Goal: Obtain resource: Obtain resource

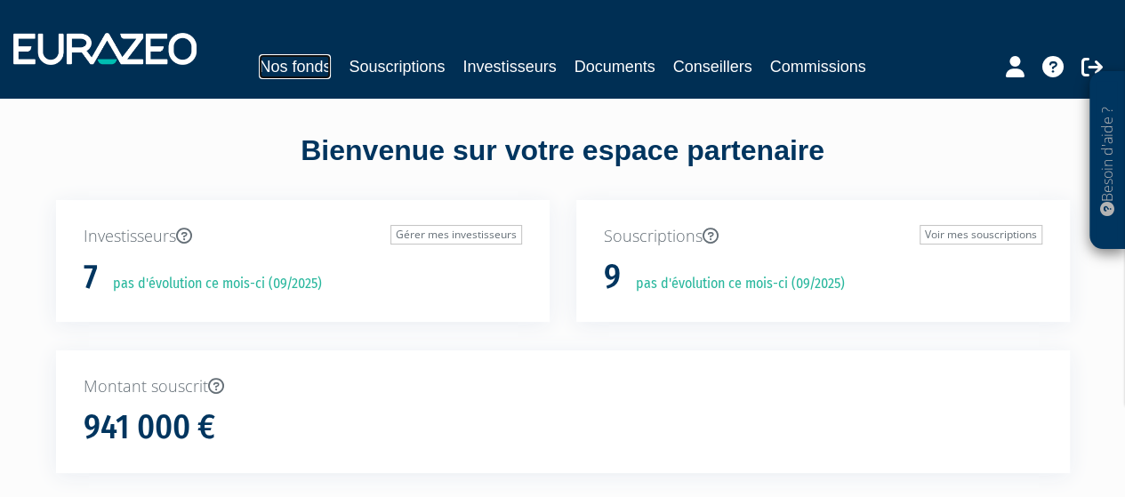
click at [311, 67] on link "Nos fonds" at bounding box center [295, 66] width 72 height 25
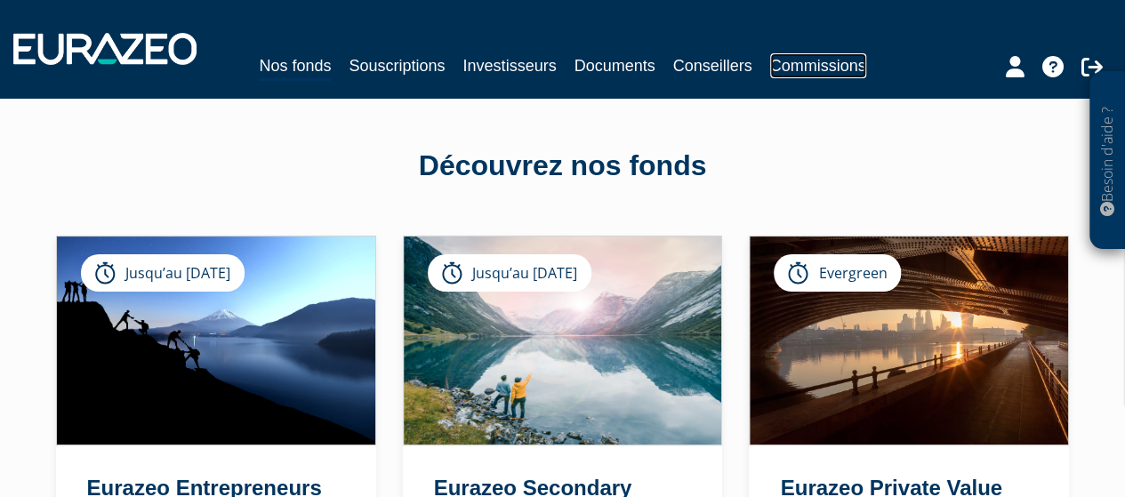
click at [809, 61] on link "Commissions" at bounding box center [818, 65] width 96 height 25
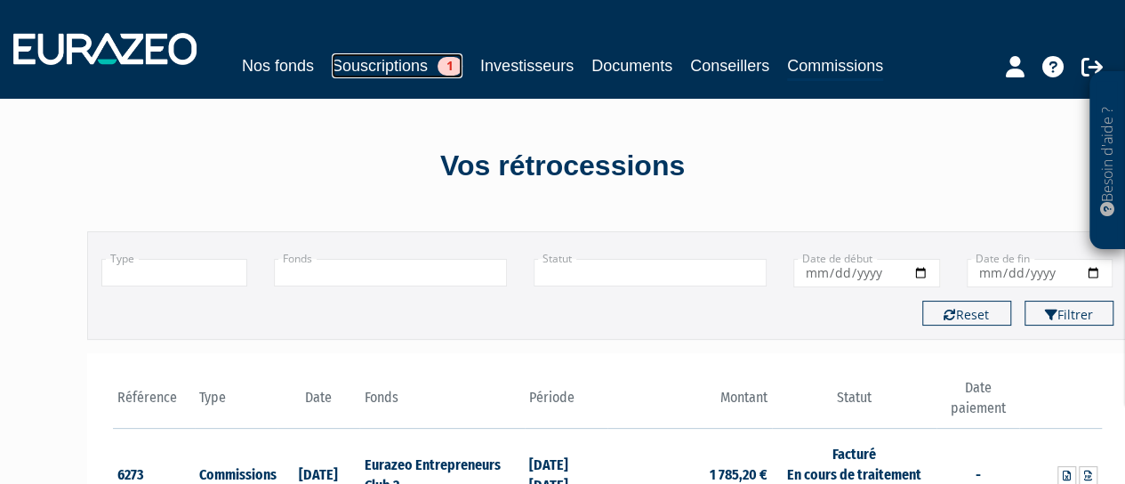
click at [373, 63] on link "Souscriptions 1" at bounding box center [397, 65] width 131 height 25
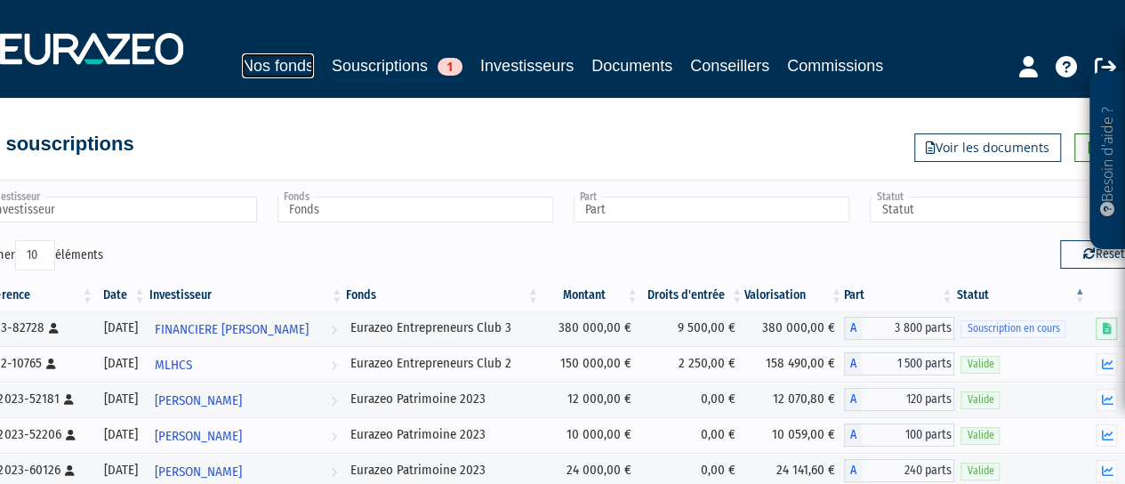
click at [285, 70] on link "Nos fonds" at bounding box center [278, 65] width 72 height 25
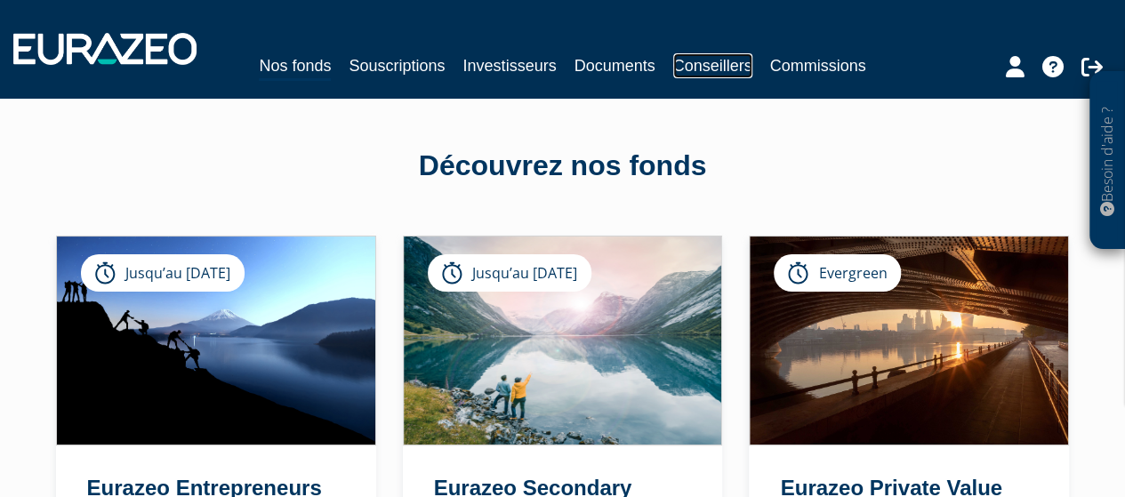
click at [694, 67] on link "Conseillers" at bounding box center [712, 65] width 79 height 25
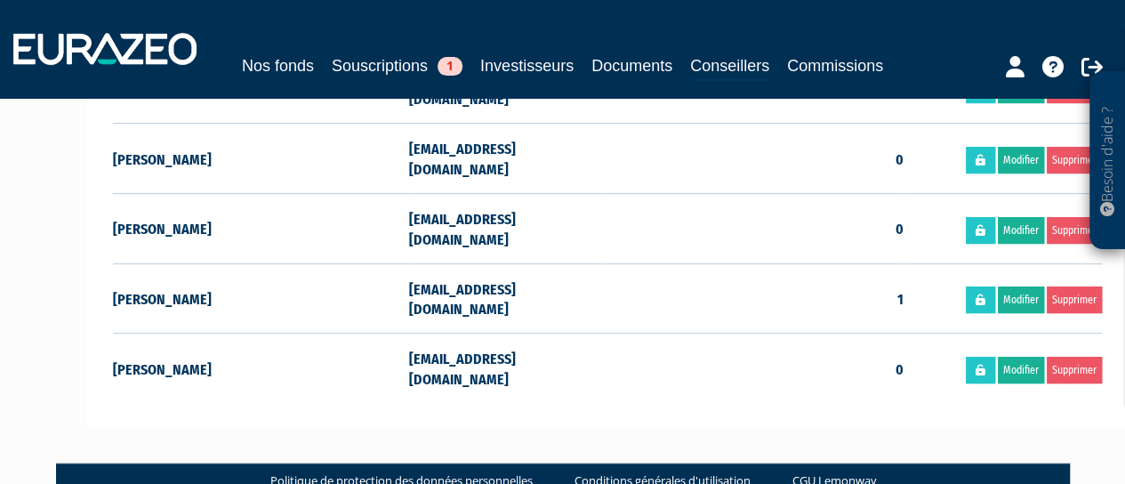
scroll to position [89, 0]
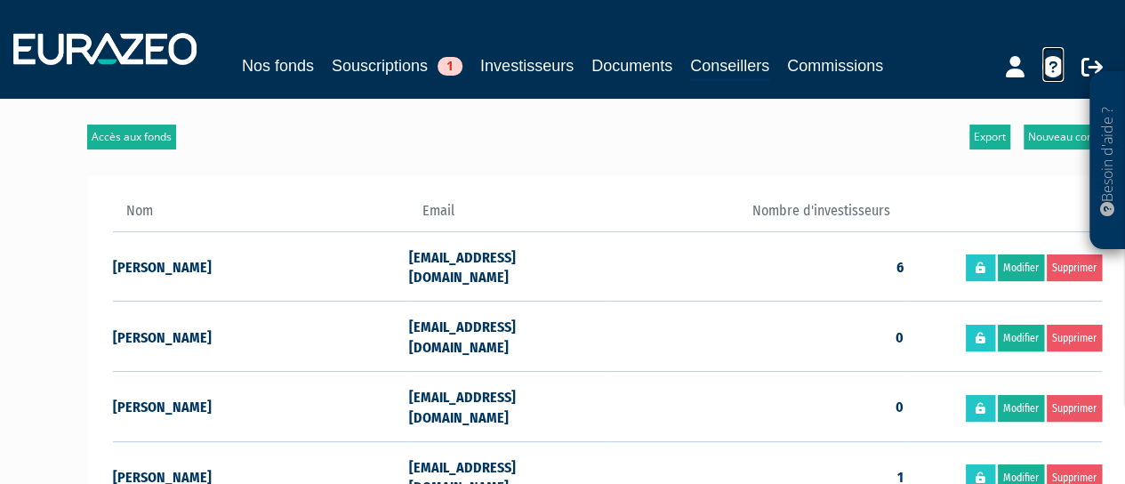
click at [1054, 67] on icon at bounding box center [1052, 66] width 21 height 21
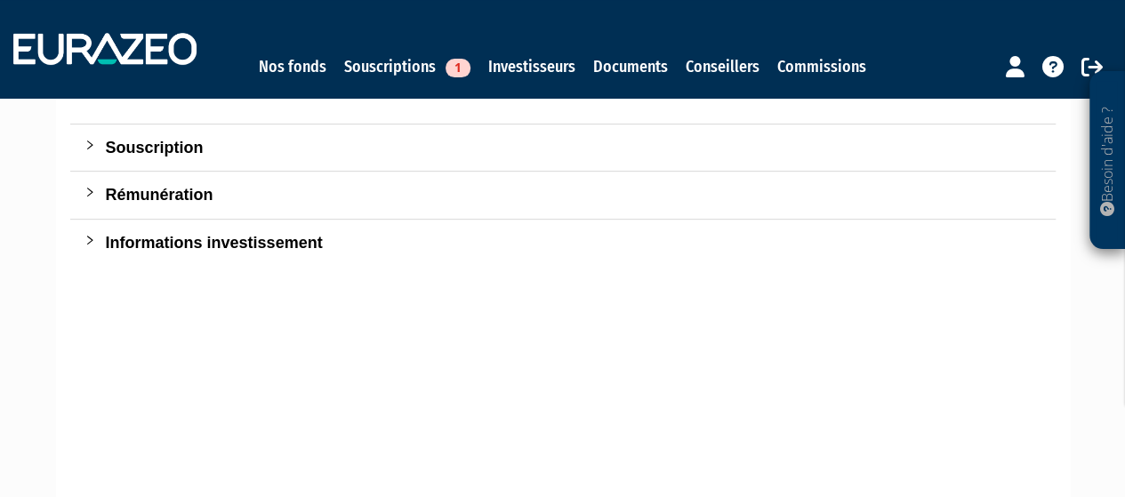
scroll to position [157, 0]
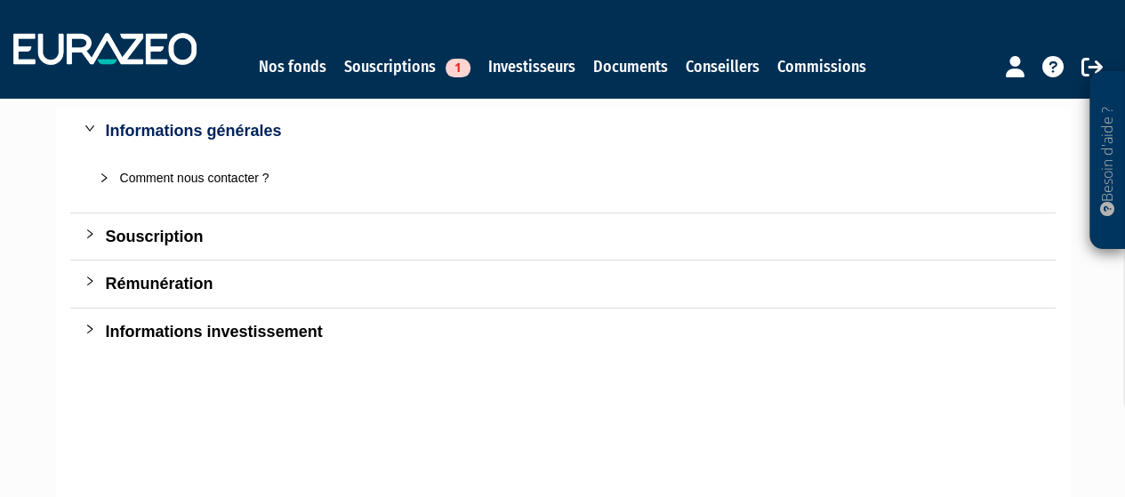
click at [189, 179] on div "Comment nous contacter ?" at bounding box center [573, 178] width 907 height 20
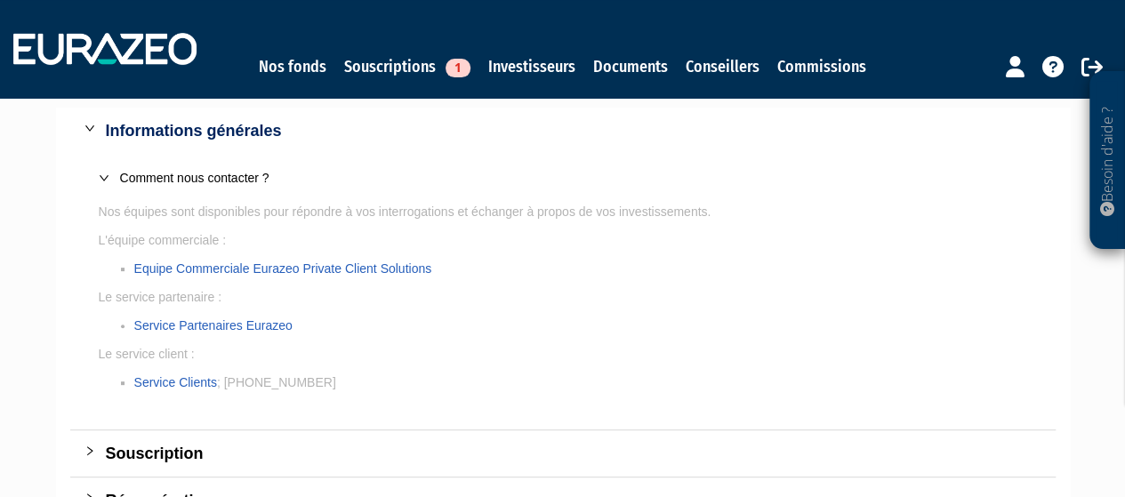
scroll to position [334, 0]
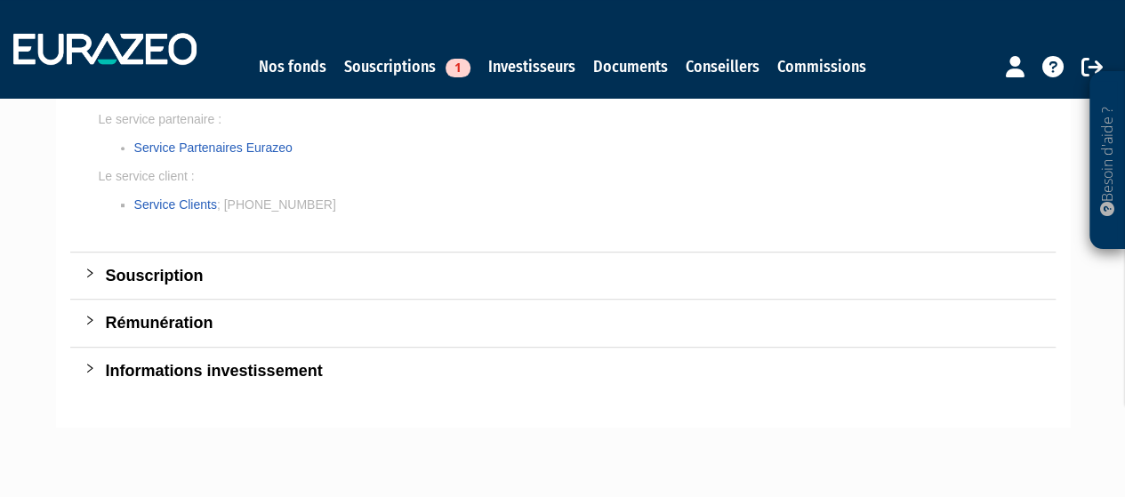
click at [88, 324] on icon "collapsed" at bounding box center [89, 320] width 11 height 11
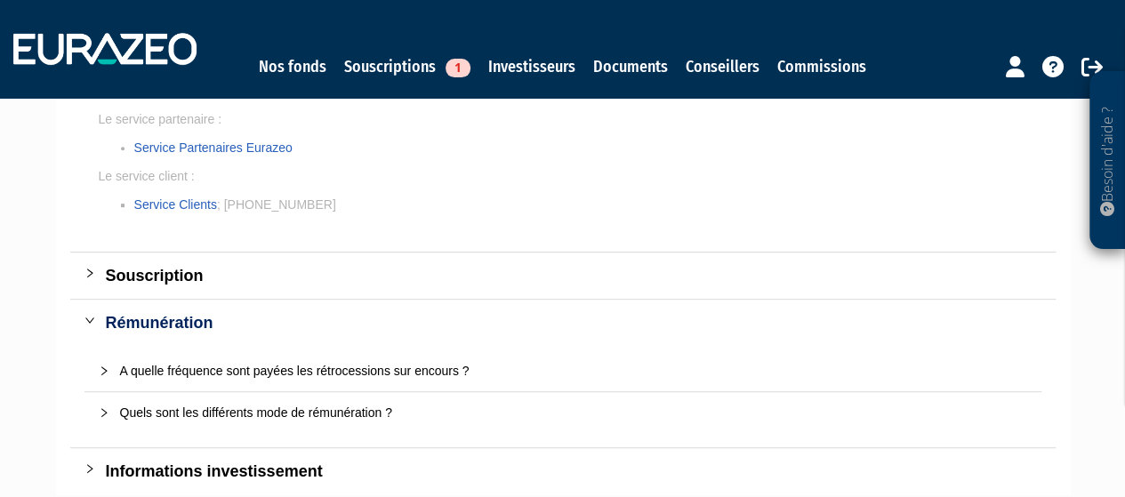
drag, startPoint x: 99, startPoint y: 368, endPoint x: 86, endPoint y: 362, distance: 13.9
click at [100, 368] on icon "collapsed" at bounding box center [104, 371] width 11 height 11
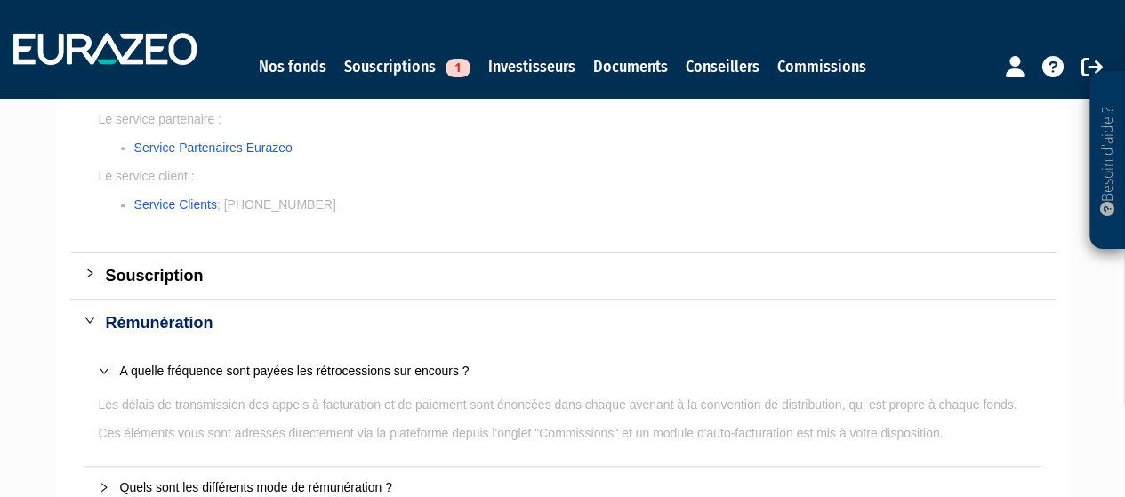
scroll to position [423, 0]
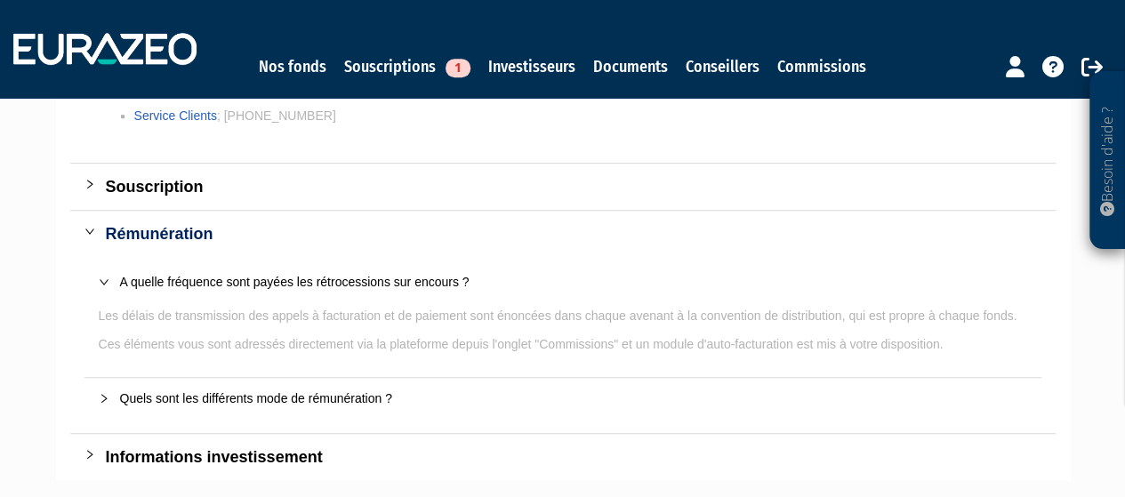
click at [100, 394] on icon "collapsed" at bounding box center [104, 398] width 11 height 11
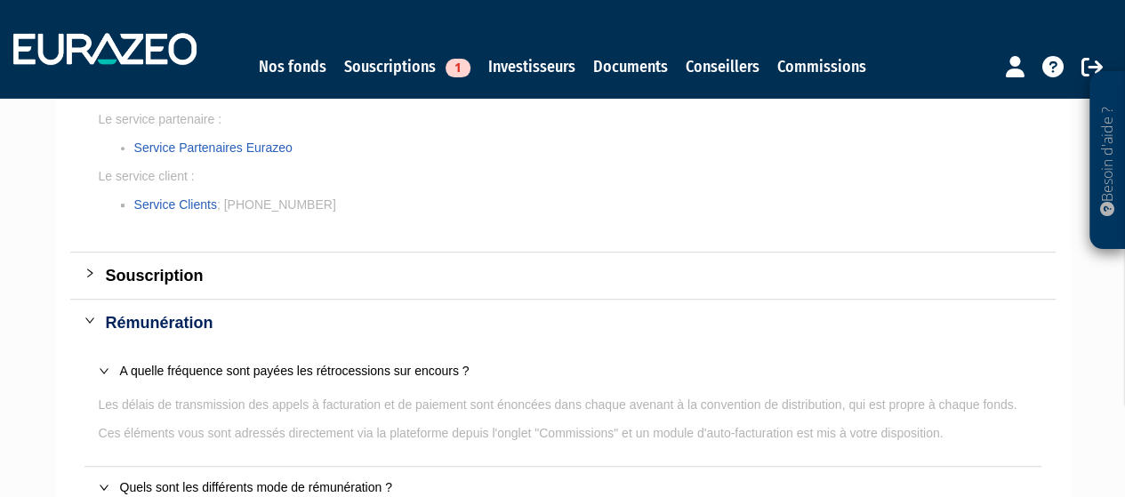
scroll to position [245, 0]
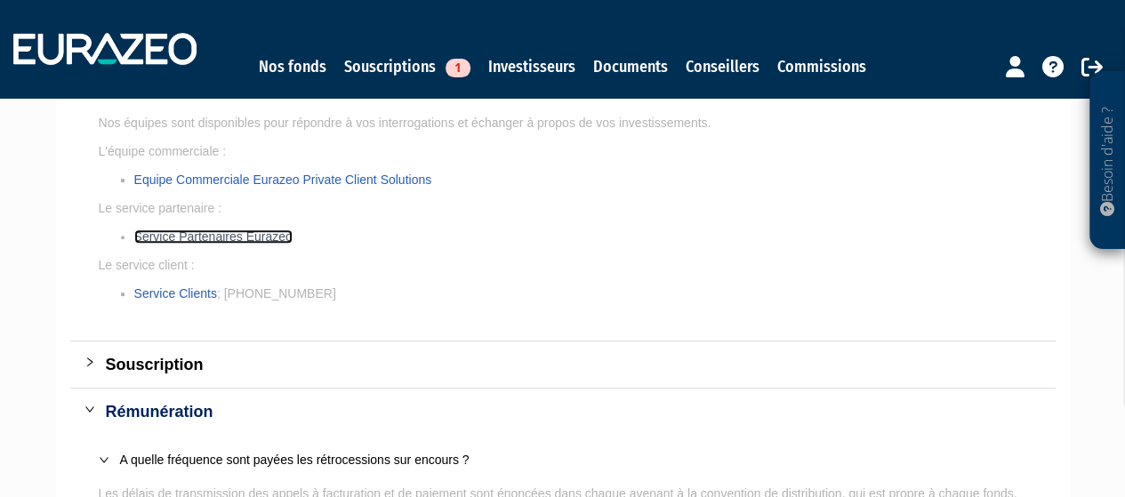
click at [261, 237] on link "Service Partenaires Eurazeo" at bounding box center [213, 236] width 158 height 14
click at [50, 334] on div "Questions fréquentes Informations générales Comment nous contacter ? Nos équipe…" at bounding box center [563, 498] width 1041 height 1292
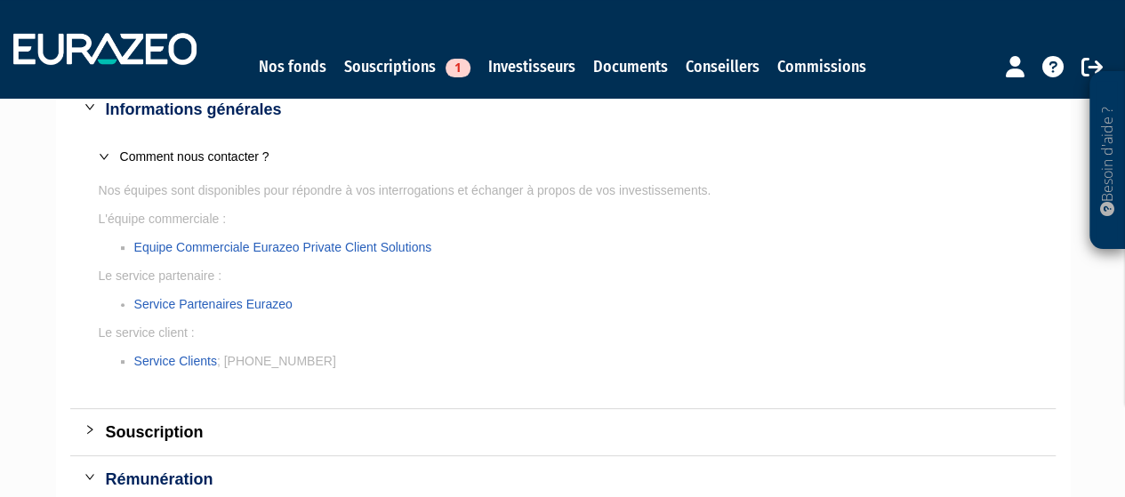
scroll to position [0, 0]
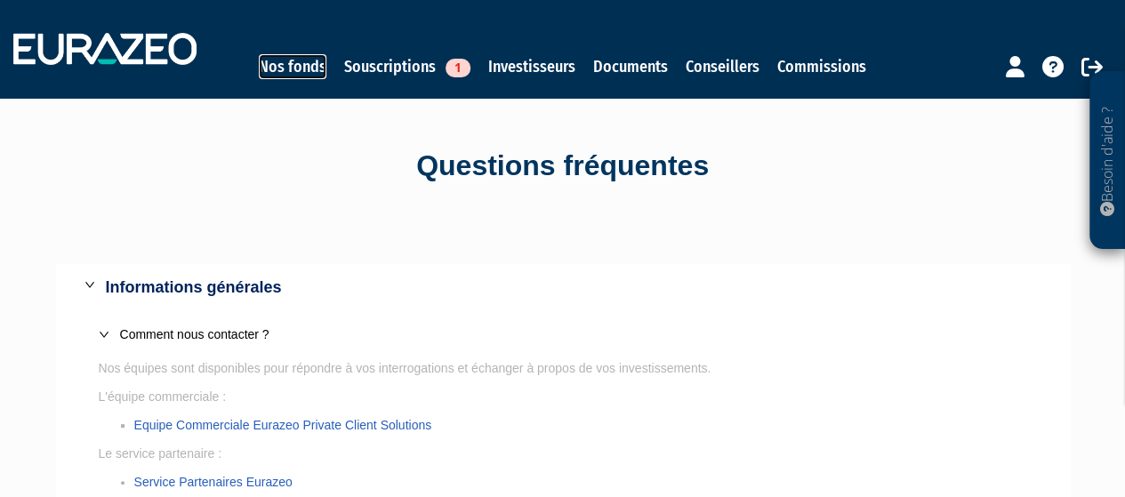
click at [297, 63] on link "Nos fonds" at bounding box center [293, 66] width 68 height 25
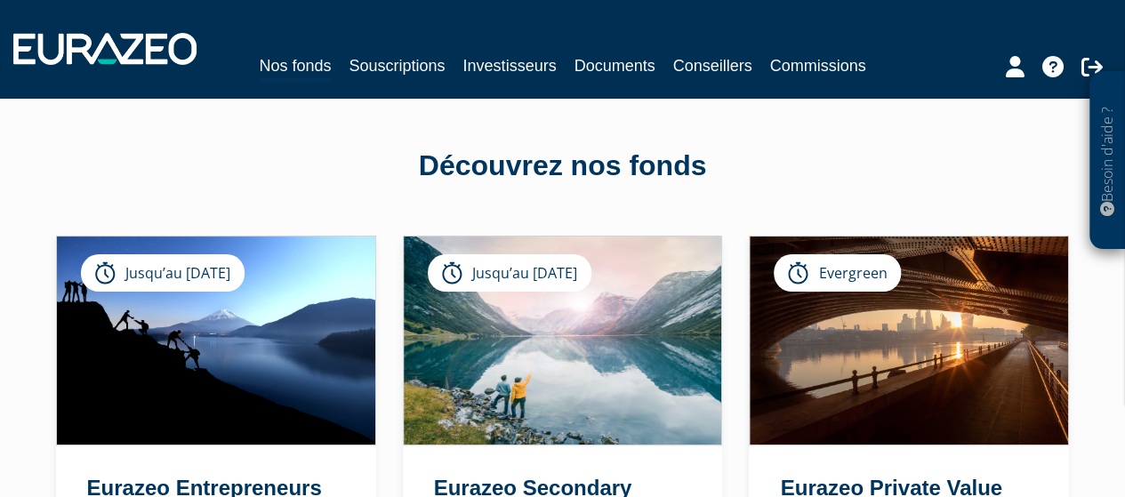
drag, startPoint x: 396, startPoint y: 158, endPoint x: 377, endPoint y: 150, distance: 20.3
click at [295, 62] on link "Nos fonds" at bounding box center [295, 67] width 72 height 28
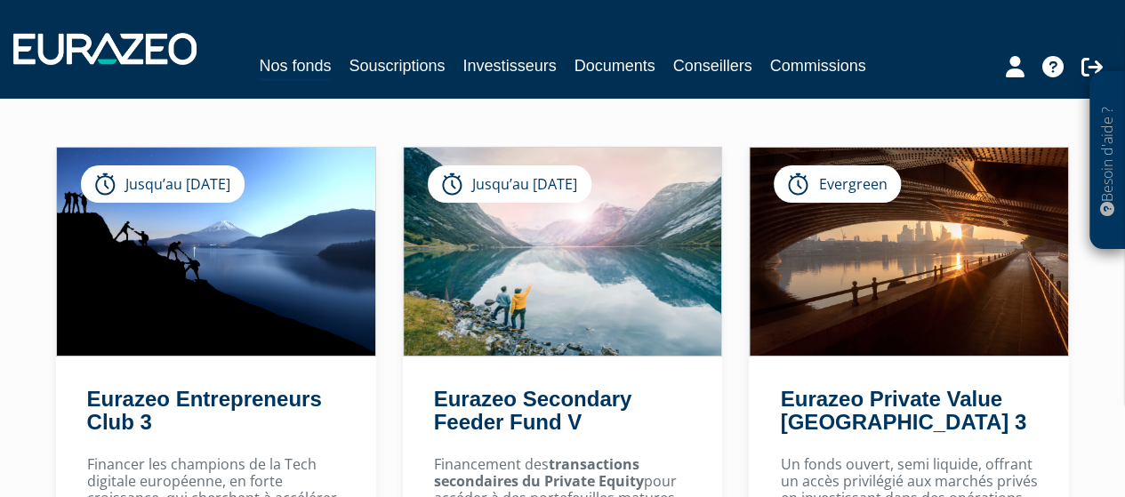
scroll to position [178, 0]
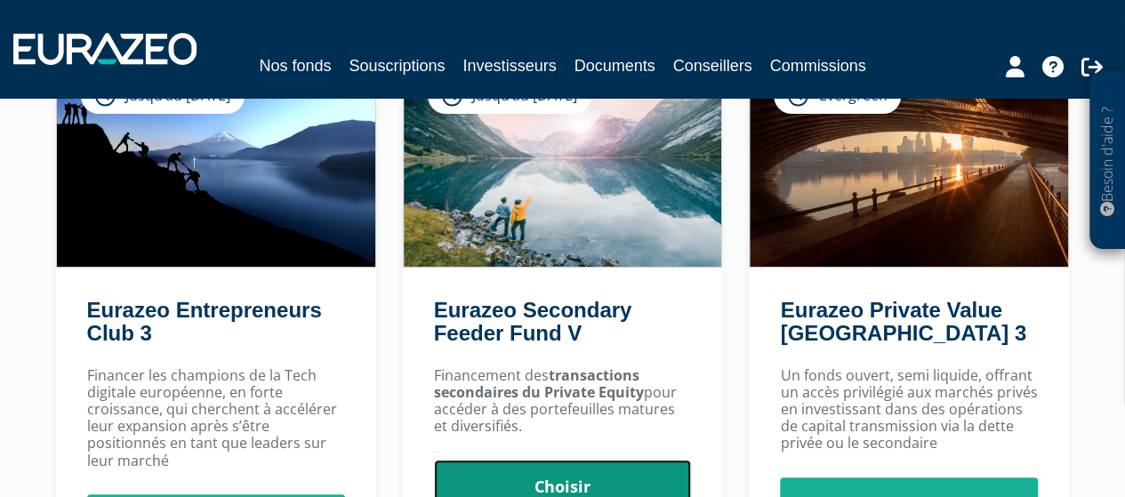
click at [545, 465] on link "Choisir" at bounding box center [563, 487] width 258 height 55
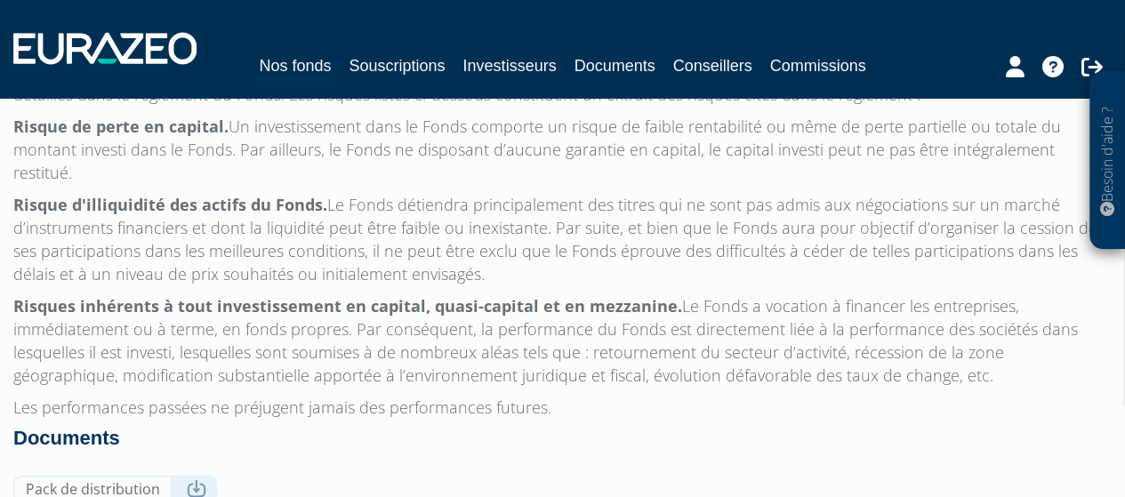
scroll to position [1925, 0]
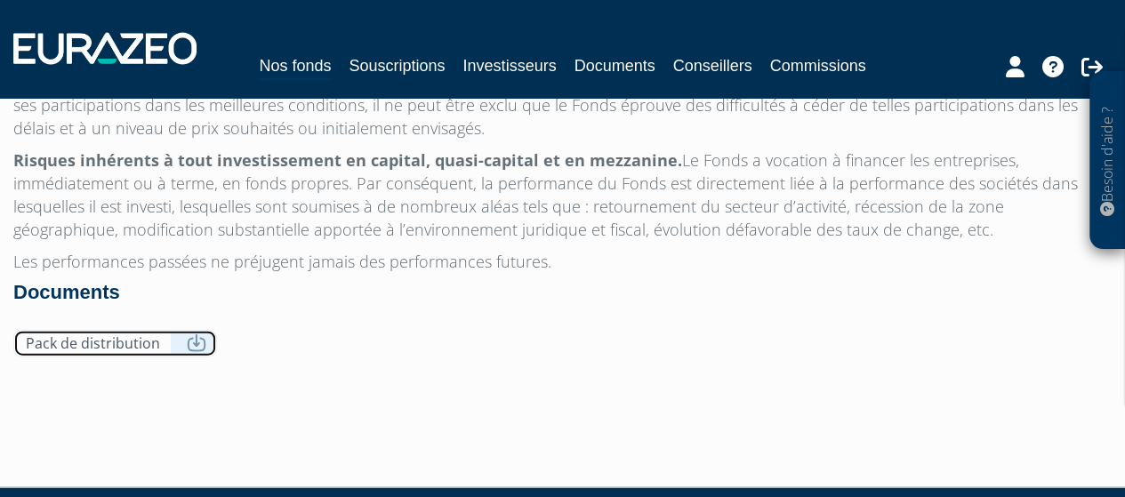
click at [79, 330] on link "Pack de distribution" at bounding box center [115, 344] width 204 height 28
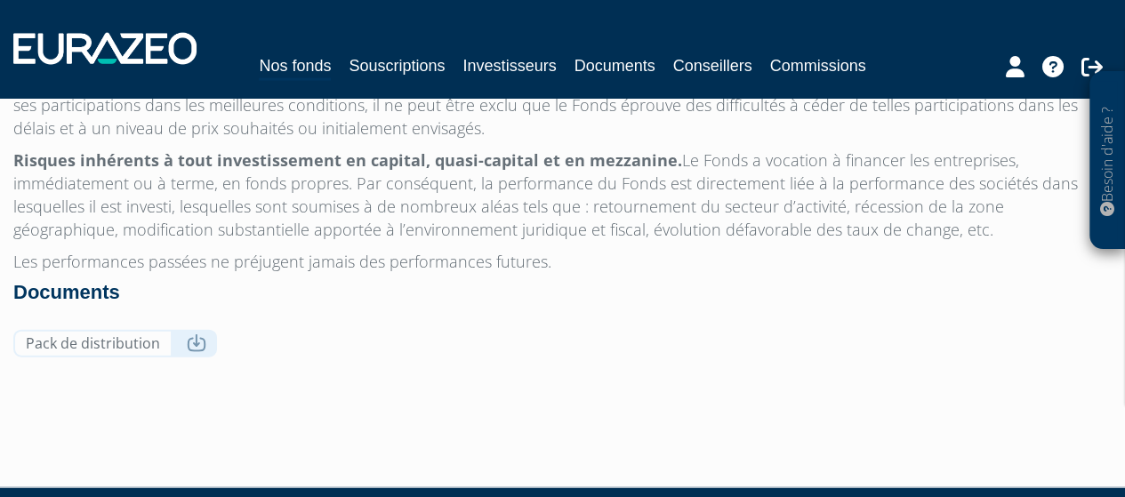
click at [830, 282] on div "Documents Pack de distribution" at bounding box center [562, 324] width 1098 height 84
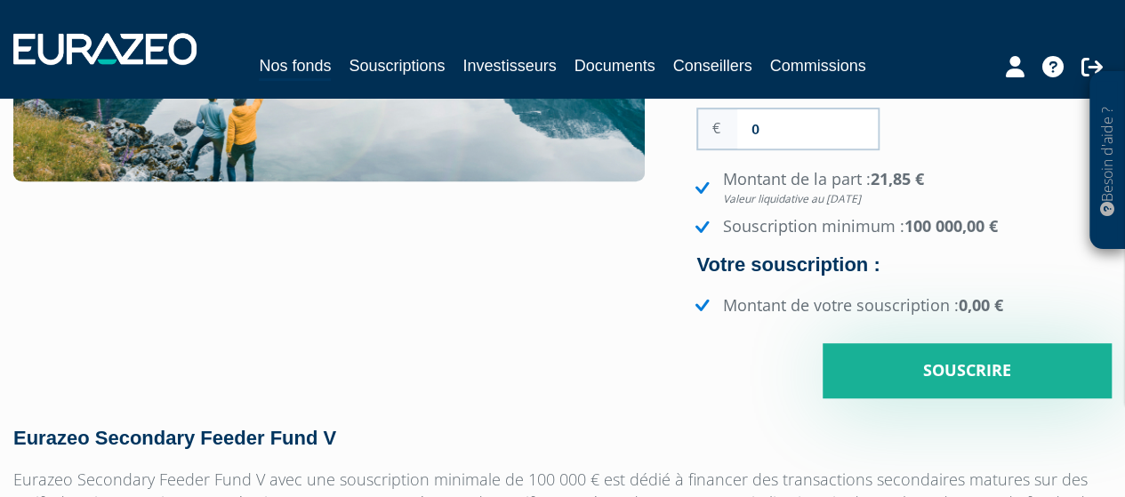
scroll to position [57, 0]
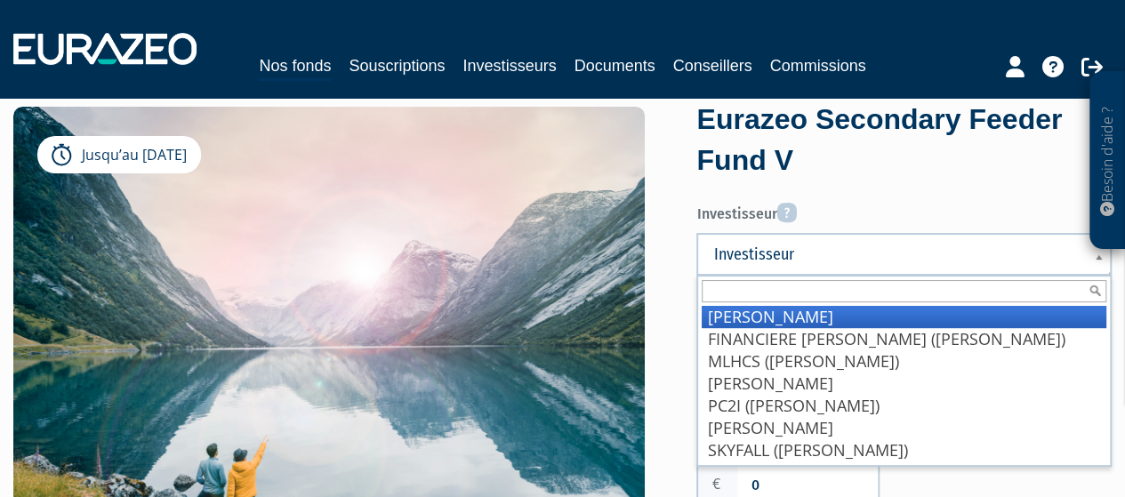
click at [1011, 261] on span "Investisseur" at bounding box center [892, 254] width 358 height 21
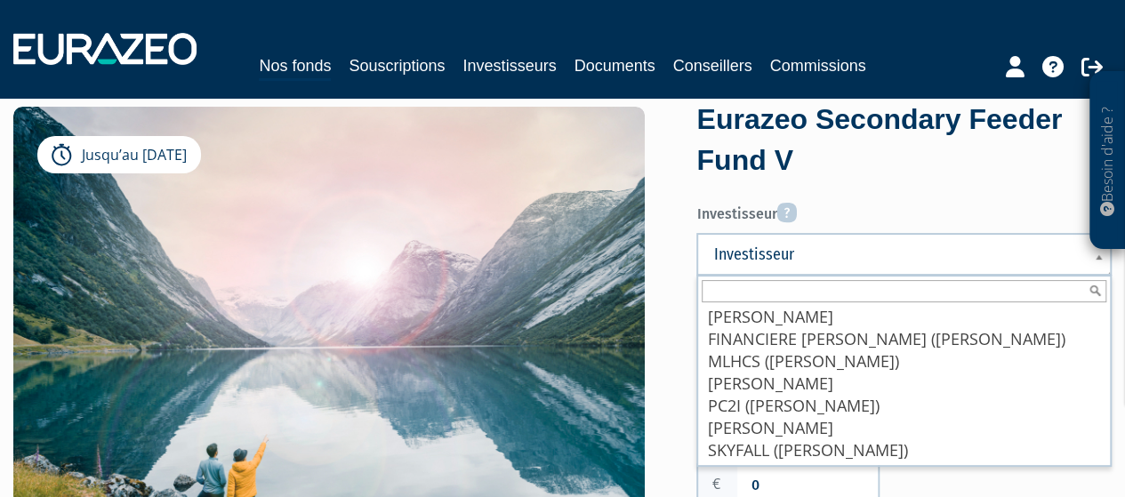
click at [880, 198] on label "Investisseur" at bounding box center [903, 210] width 415 height 29
click at [0, 0] on select "[PERSON_NAME] FINANCIERE [PERSON_NAME] ([PERSON_NAME]) MLHCS ([PERSON_NAME])" at bounding box center [0, 0] width 0 height 0
